Goal: Task Accomplishment & Management: Use online tool/utility

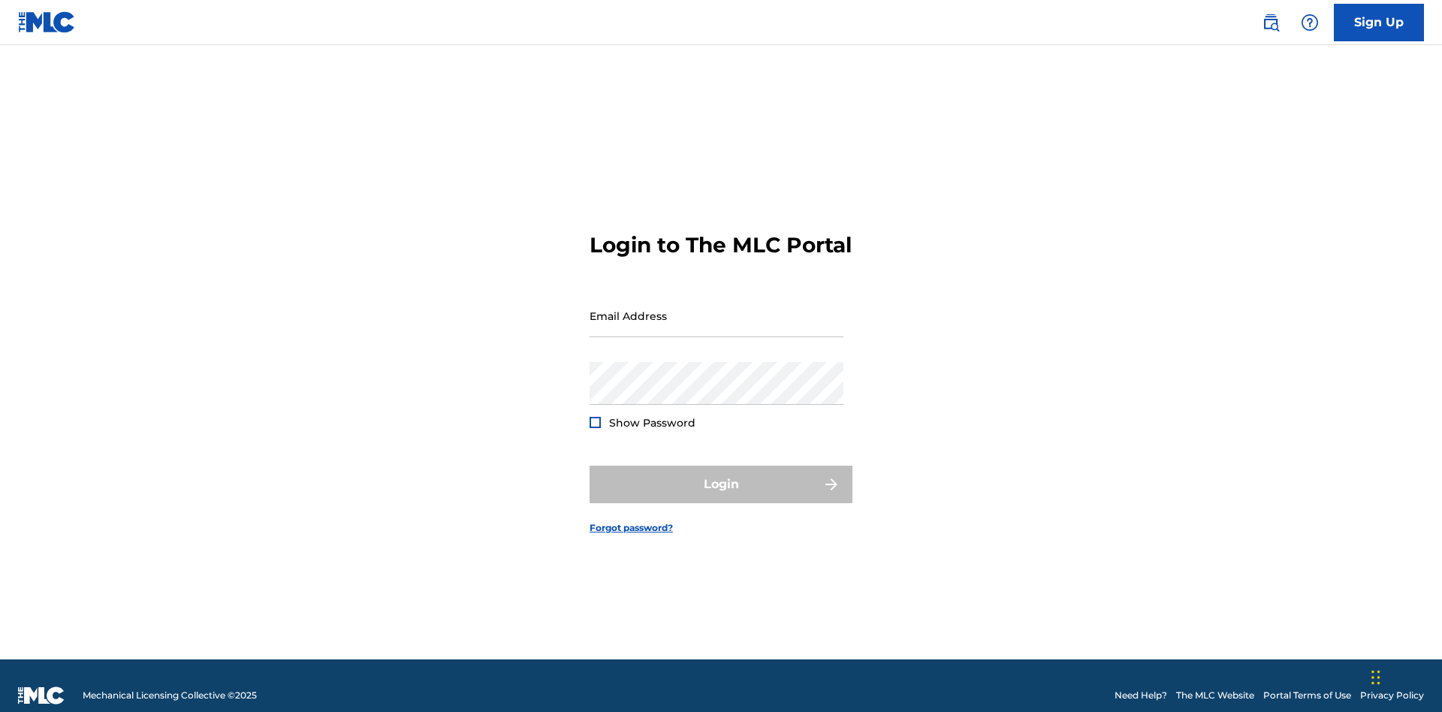
scroll to position [20, 0]
click at [717, 309] on input "Email Address" at bounding box center [717, 315] width 254 height 43
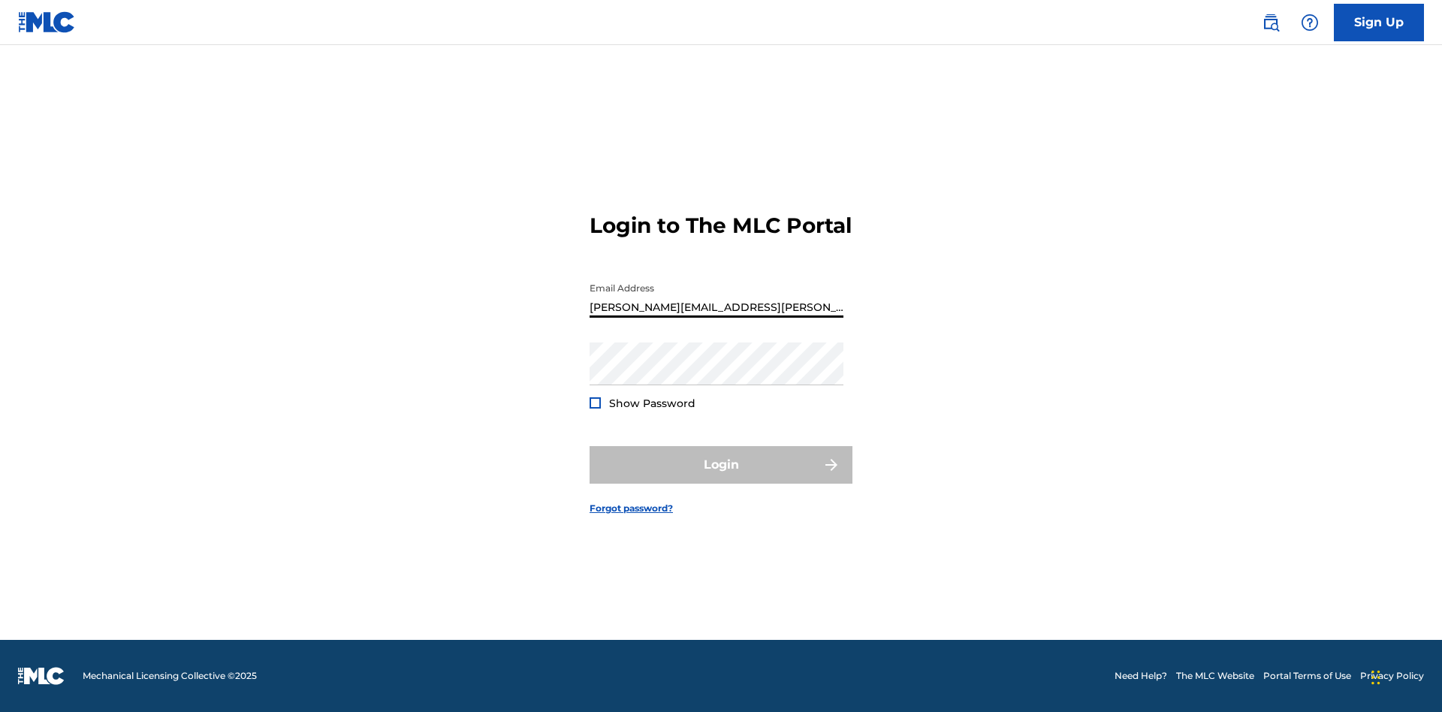
type input "Krystal.Ribble@themlc.com"
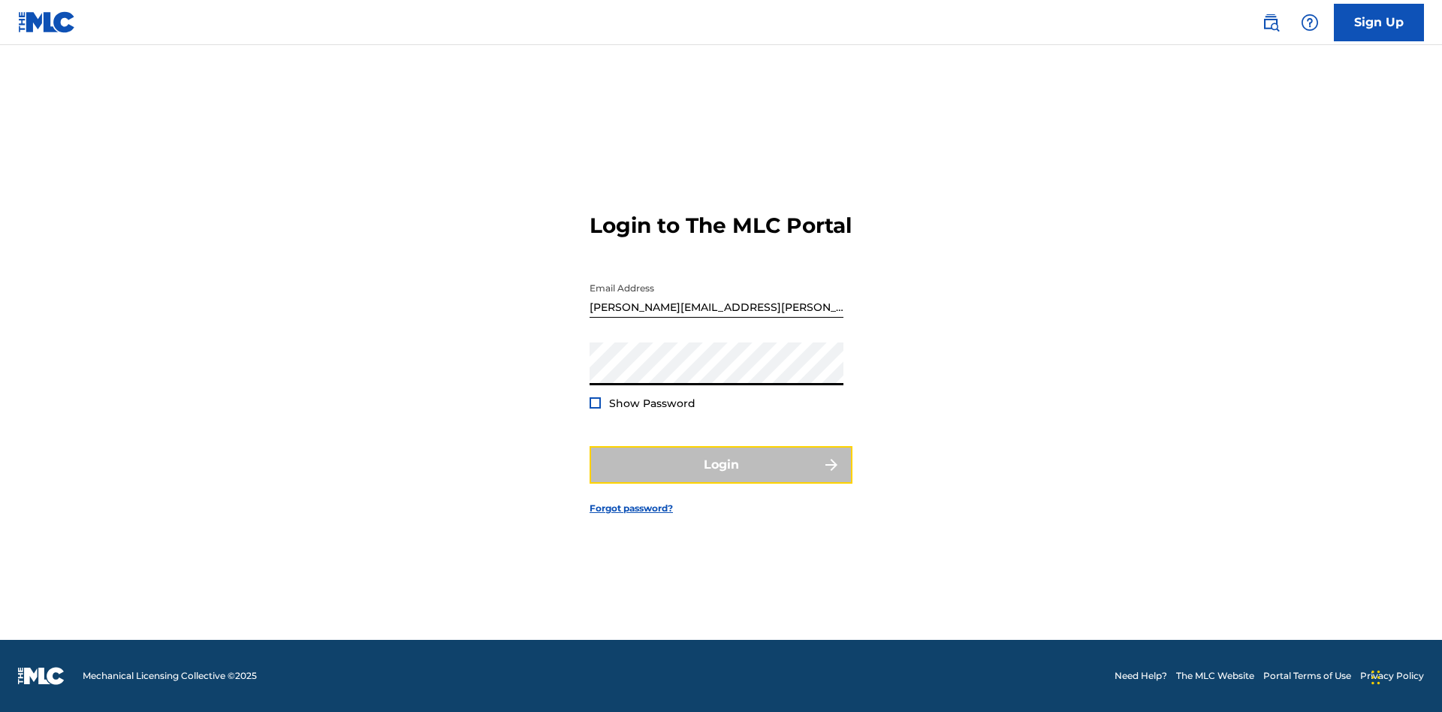
click at [721, 478] on button "Login" at bounding box center [721, 465] width 263 height 38
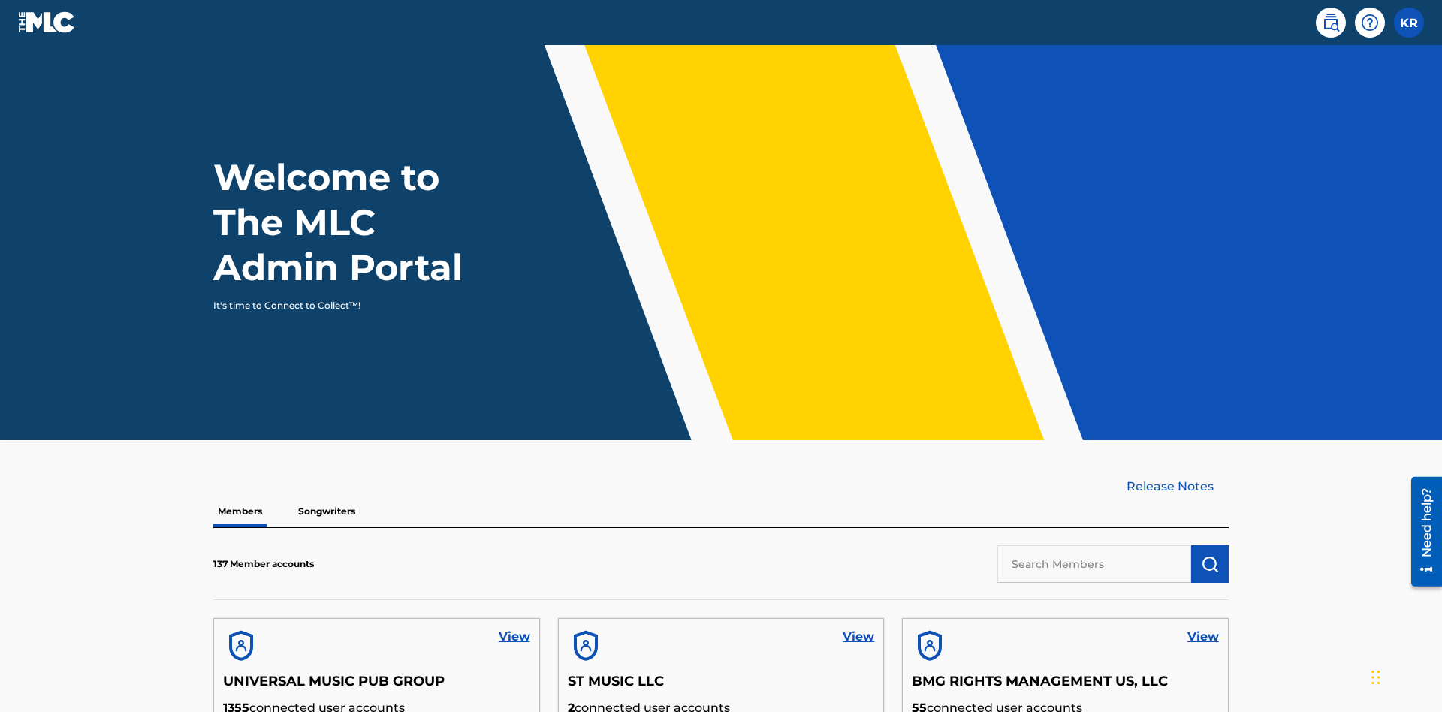
click at [1094, 545] on input "text" at bounding box center [1095, 564] width 194 height 38
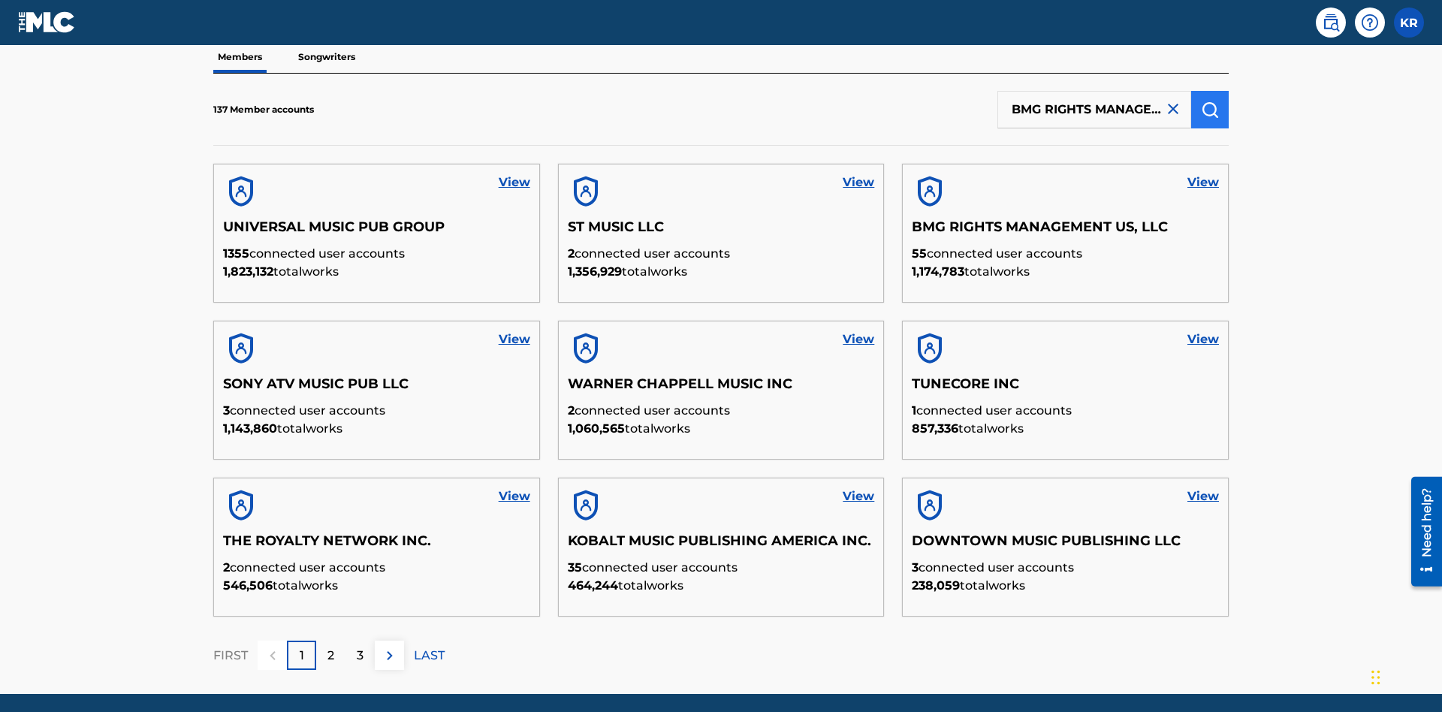
type input "BMG RIGHTS MANAGEMENT US, LLC"
click at [1210, 101] on img "submit" at bounding box center [1210, 110] width 18 height 18
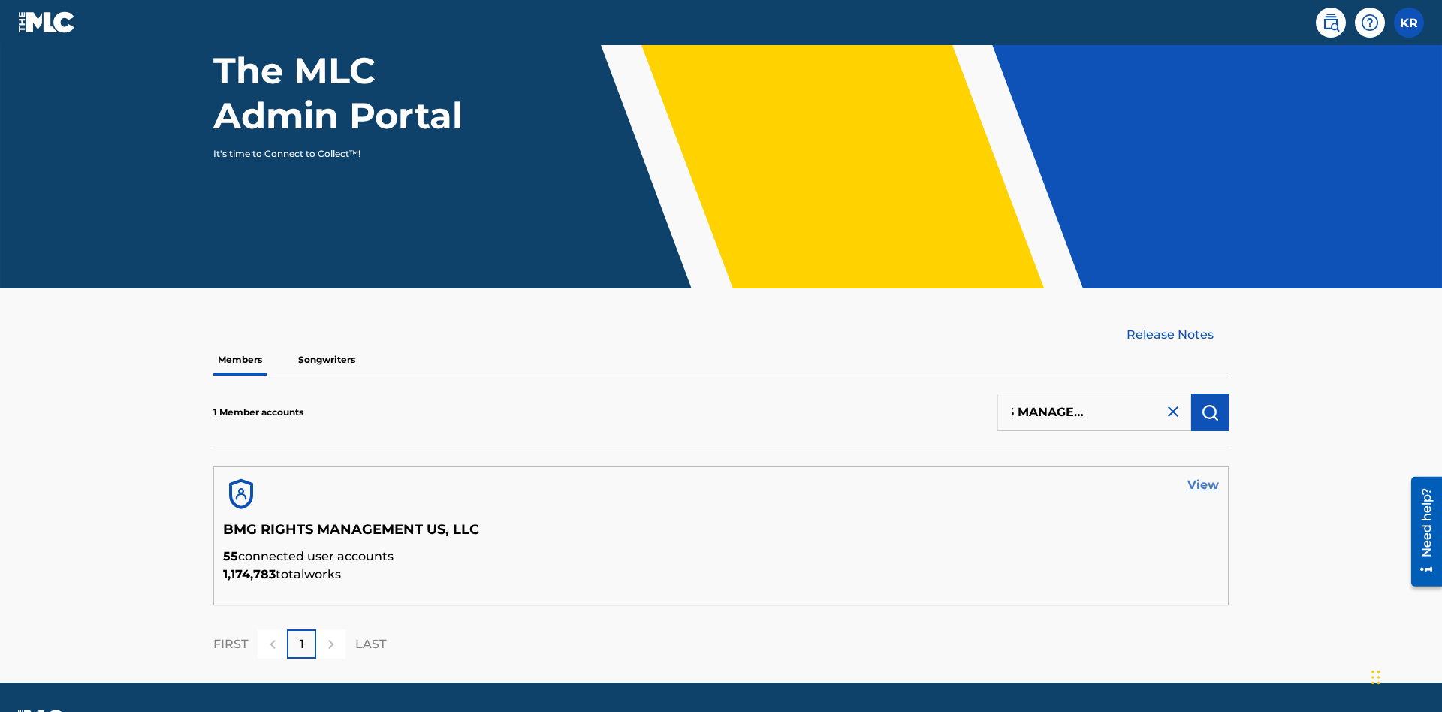
click at [1203, 476] on link "View" at bounding box center [1204, 485] width 32 height 18
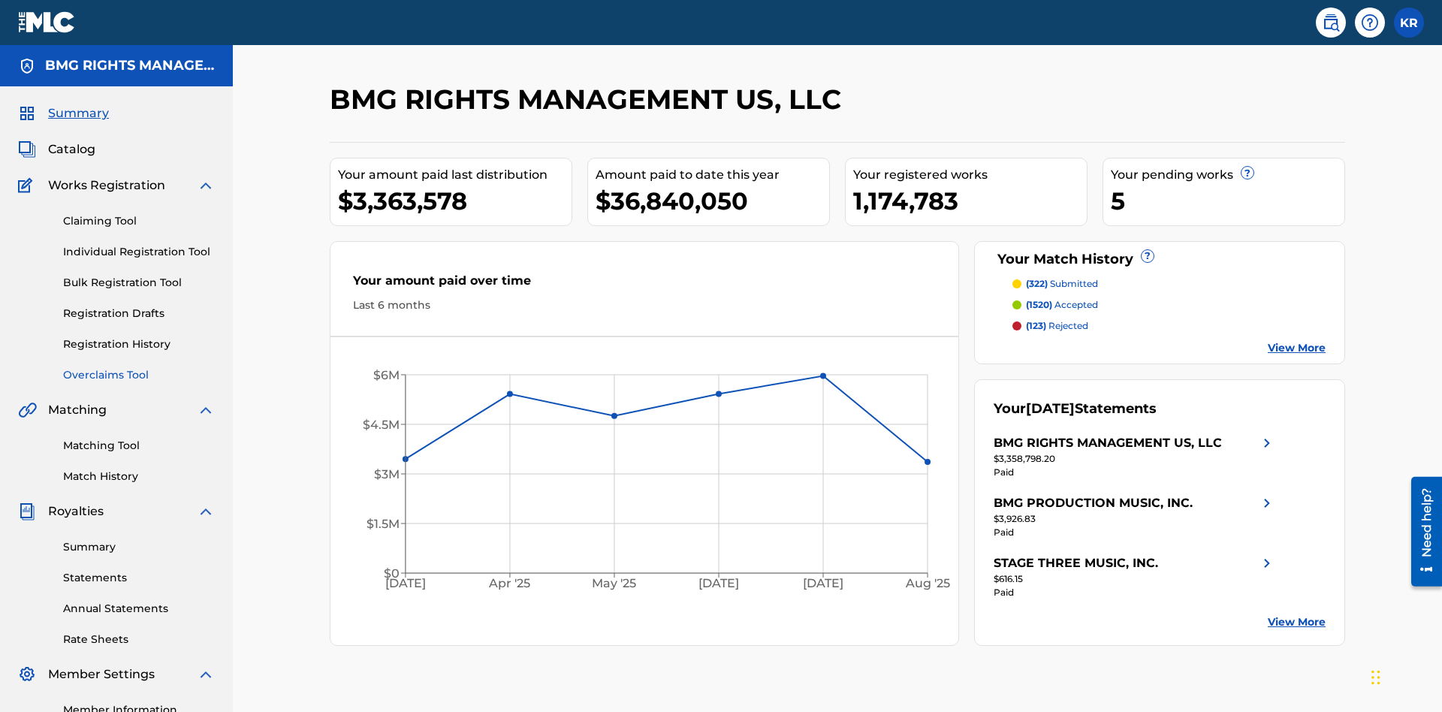
click at [139, 367] on link "Overclaims Tool" at bounding box center [139, 375] width 152 height 16
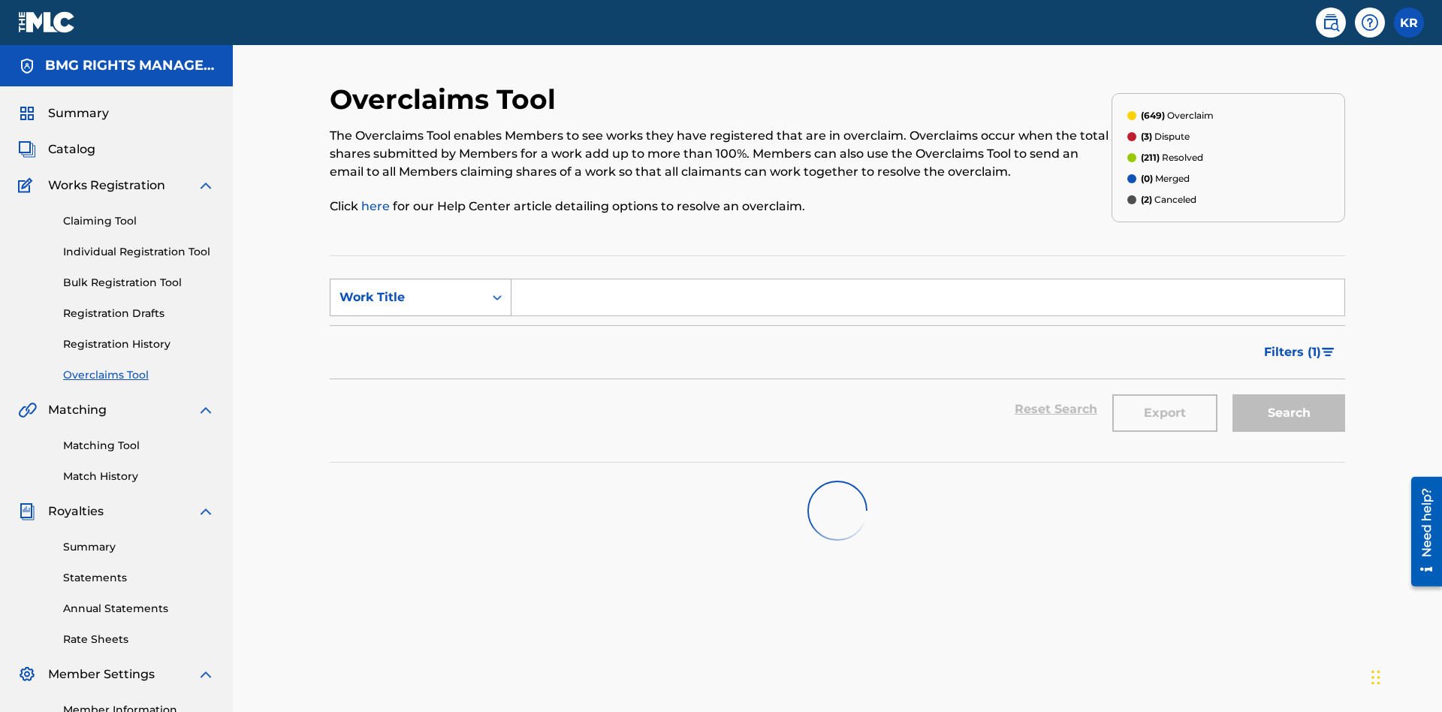
click at [407, 288] on div "Work Title" at bounding box center [407, 297] width 135 height 18
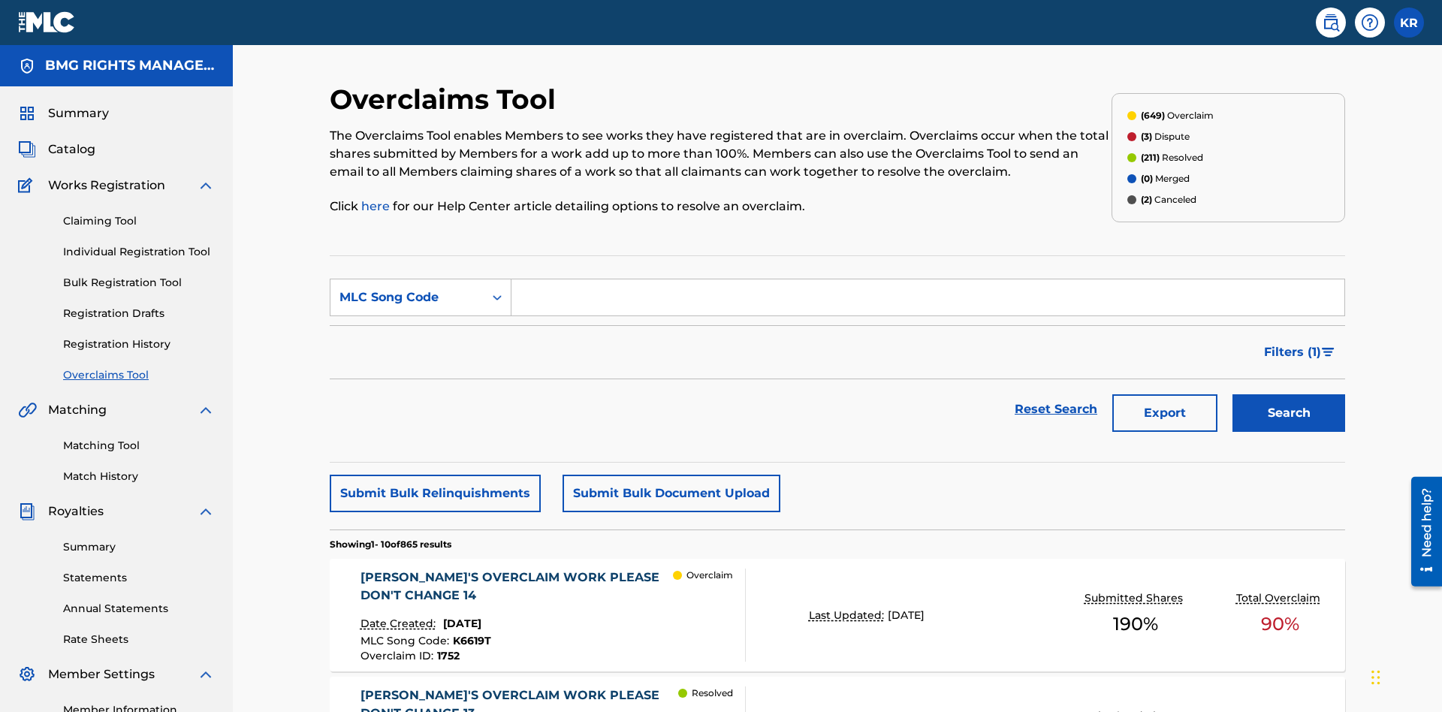
click at [928, 279] on input "Search Form" at bounding box center [928, 297] width 833 height 36
type input "K6619T"
click at [1289, 394] on button "Search" at bounding box center [1289, 413] width 113 height 38
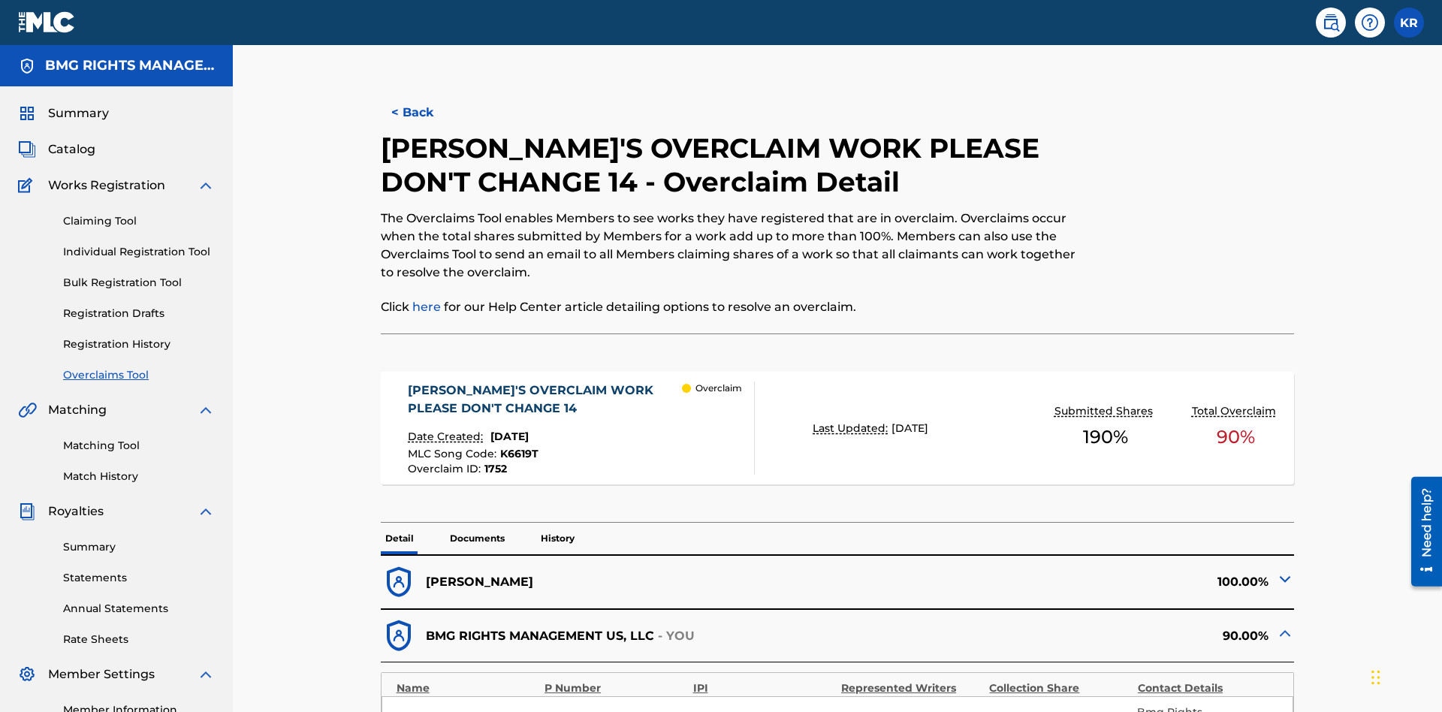
scroll to position [41, 0]
